Goal: Navigation & Orientation: Understand site structure

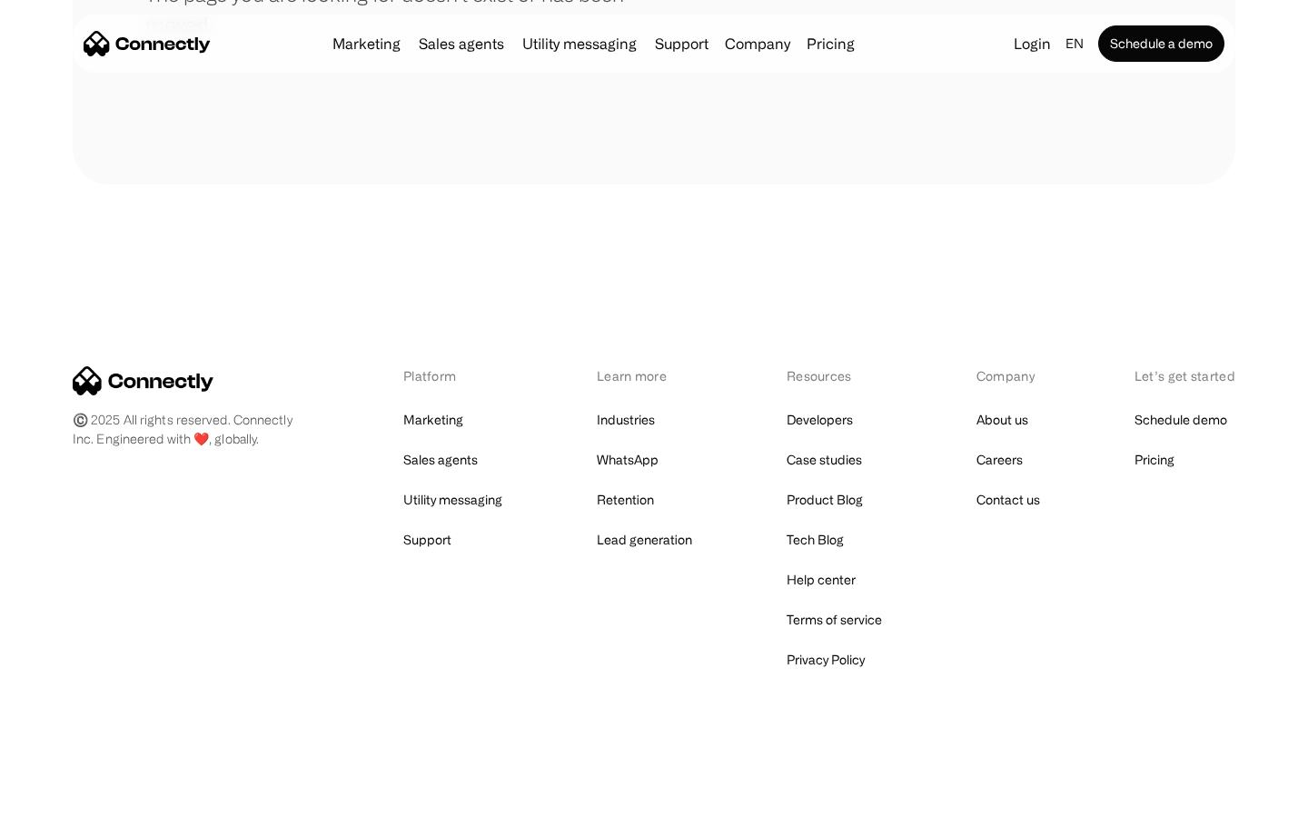
scroll to position [332, 0]
